Goal: Task Accomplishment & Management: Use online tool/utility

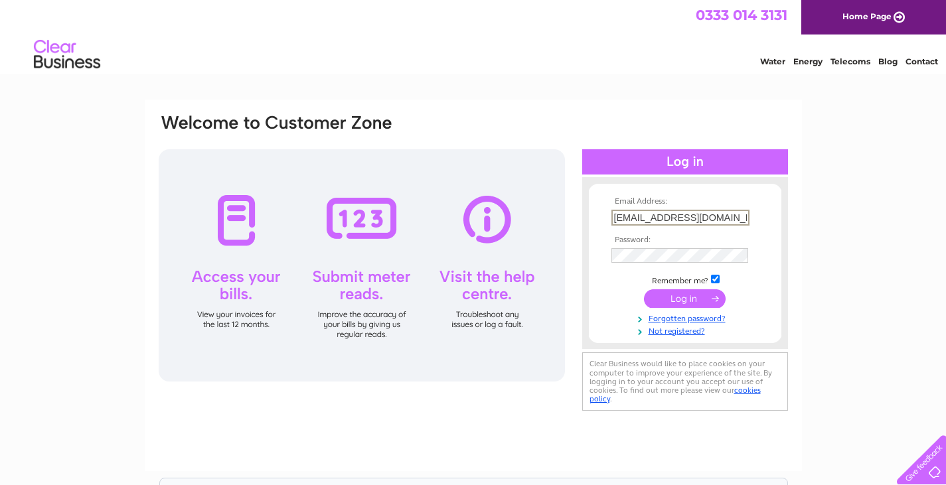
click at [685, 299] on input "submit" at bounding box center [685, 299] width 82 height 19
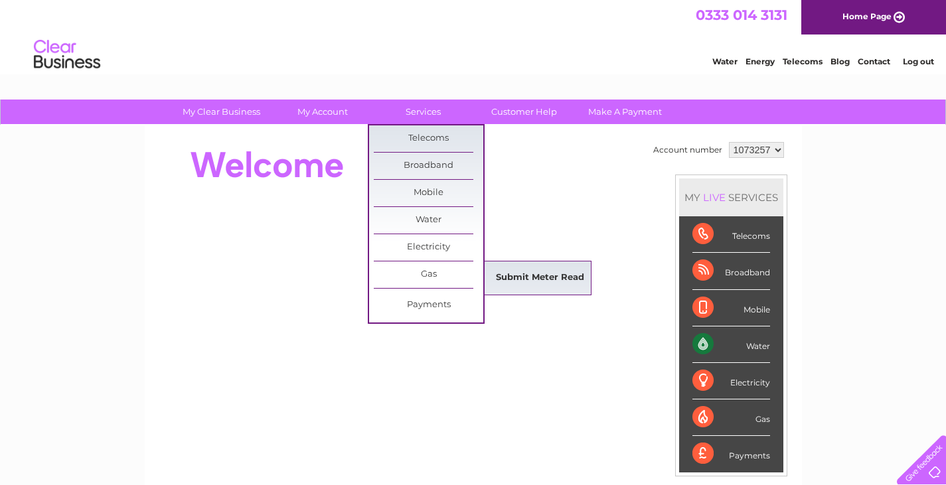
click at [525, 270] on link "Submit Meter Read" at bounding box center [540, 278] width 110 height 27
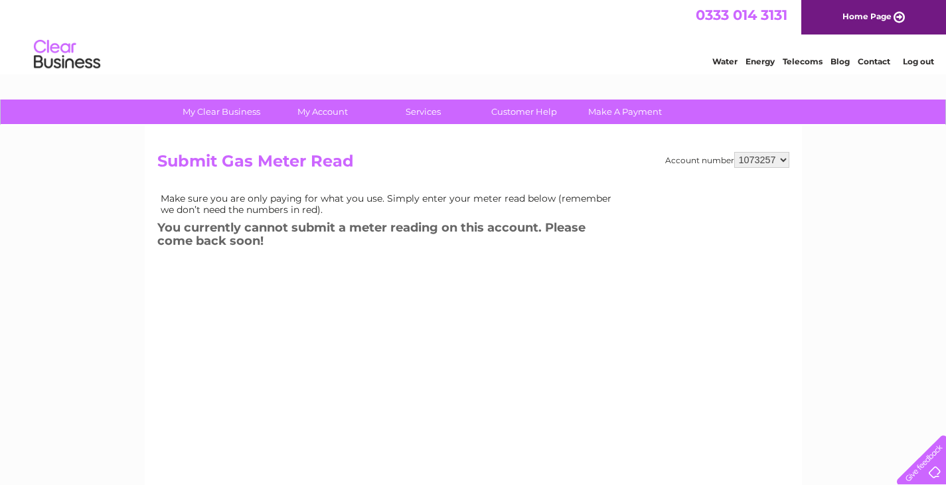
click at [766, 158] on select "1073257 1076027" at bounding box center [761, 160] width 55 height 16
click at [734, 152] on select "1073257 1076027" at bounding box center [761, 160] width 55 height 16
click at [758, 159] on select "1073257 1076027" at bounding box center [761, 160] width 55 height 16
select select "1076027"
click at [734, 152] on select "1073257 1076027" at bounding box center [761, 160] width 55 height 16
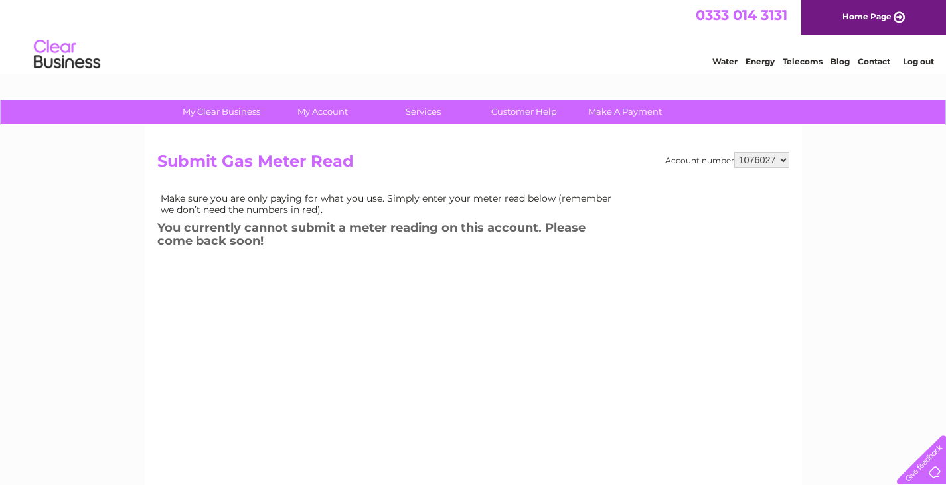
click at [756, 163] on select "1073257 1076027" at bounding box center [761, 160] width 55 height 16
click at [734, 152] on select "1073257 1076027" at bounding box center [761, 160] width 55 height 16
click at [753, 159] on select "1073257 1076027" at bounding box center [761, 160] width 55 height 16
select select "1073257"
click at [734, 152] on select "1073257 1076027" at bounding box center [761, 160] width 55 height 16
